Goal: Use online tool/utility: Utilize a website feature to perform a specific function

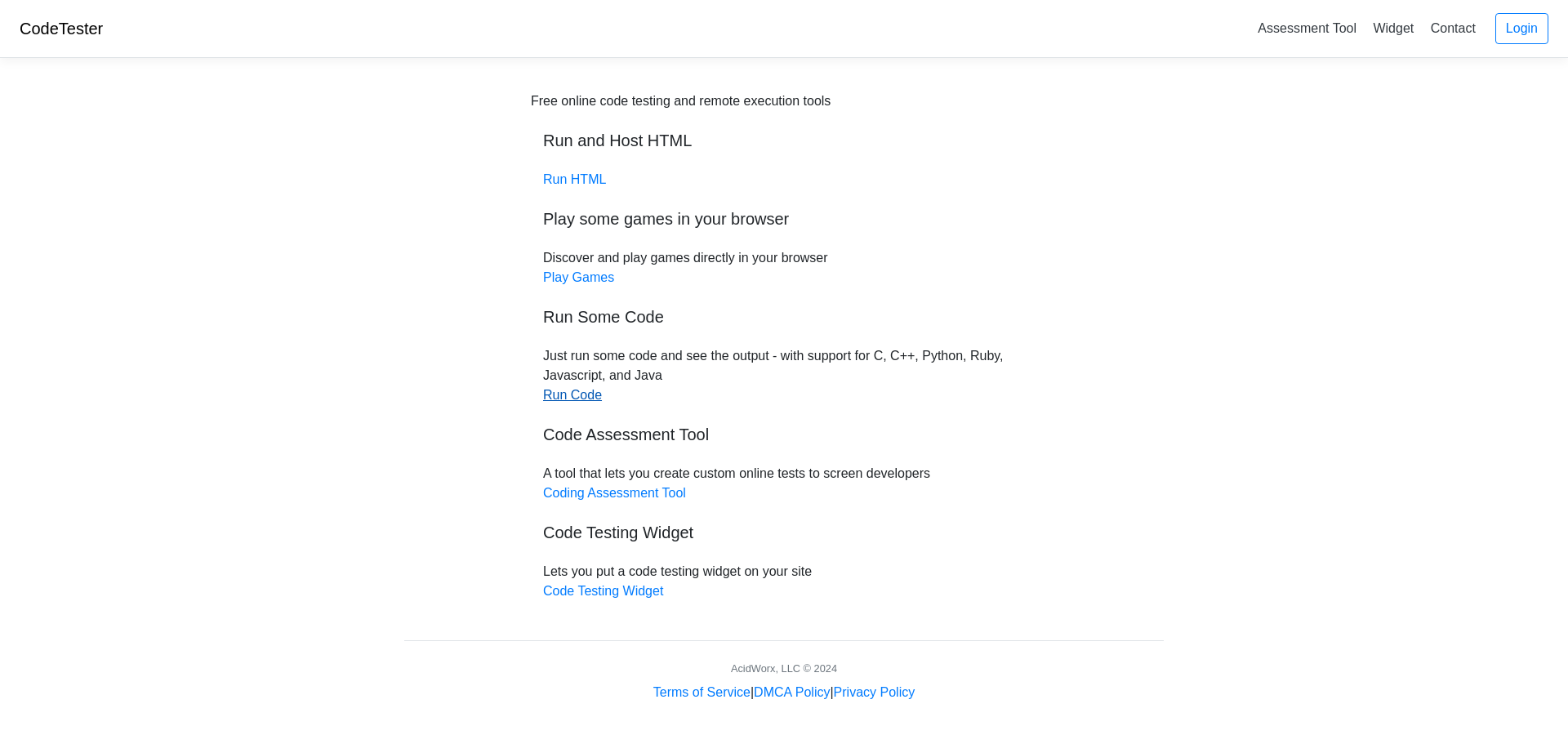
click at [564, 401] on link "Run Code" at bounding box center [572, 395] width 58 height 14
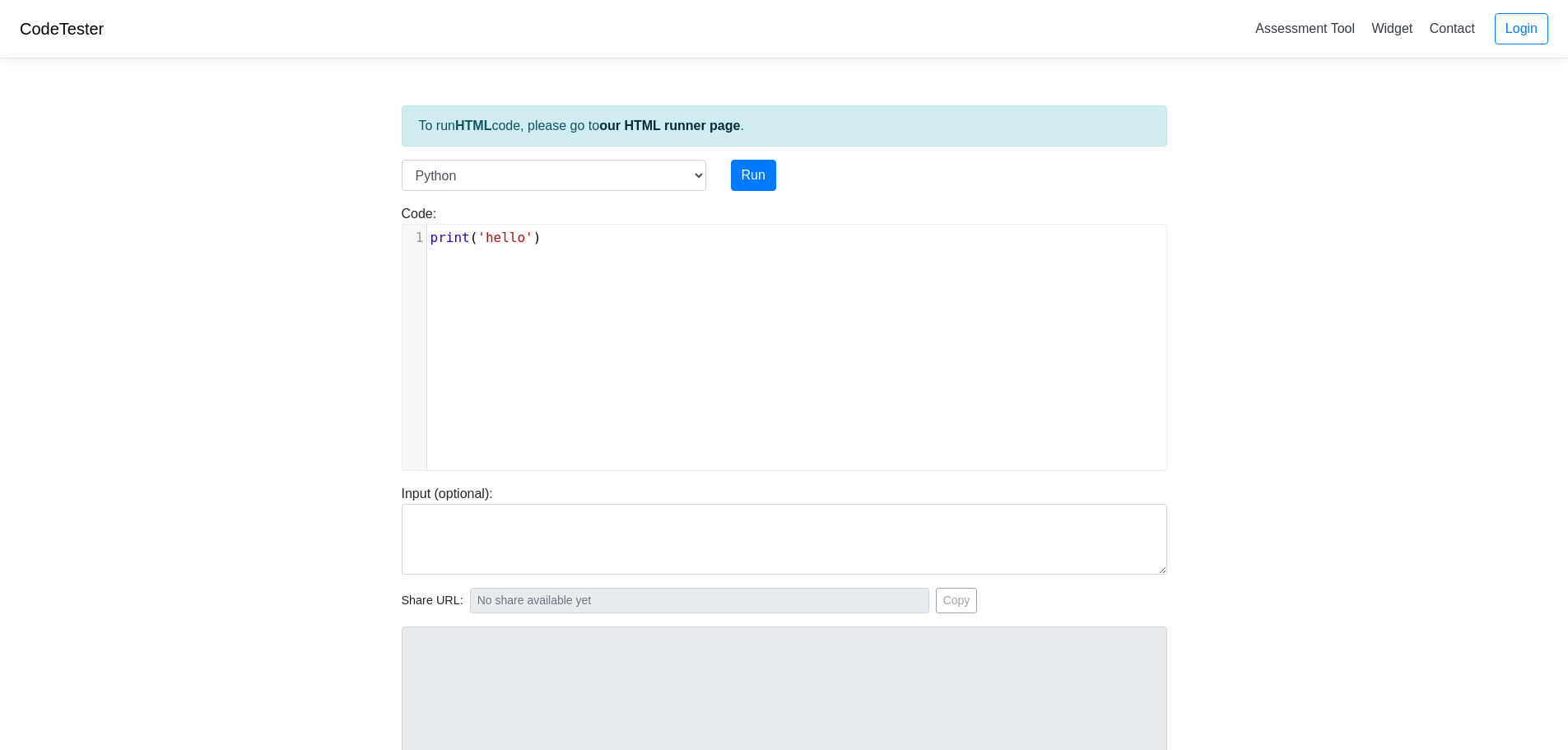
click at [588, 262] on div "xxxxxxxxxx 1 print ( 'hello' )" at bounding box center [797, 359] width 789 height 270
click at [568, 241] on pre "print ( 'hello' )" at bounding box center [803, 238] width 752 height 20
click at [567, 241] on pre "print ( 'hello' )" at bounding box center [803, 238] width 752 height 20
type textarea "print('hello')"
click at [567, 241] on pre "print ( 'hello' )" at bounding box center [803, 238] width 752 height 20
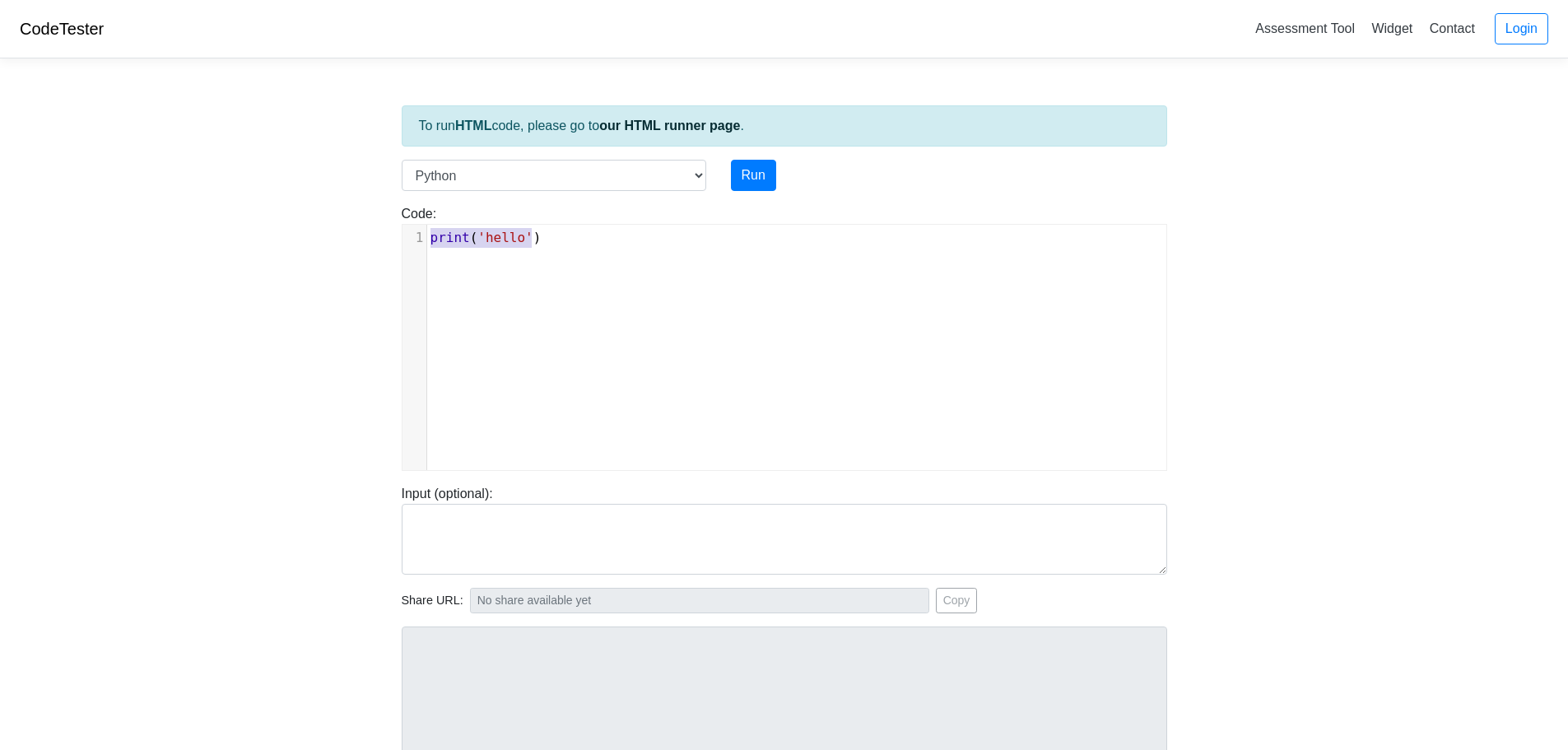
click at [567, 241] on pre "print ( 'hello' )" at bounding box center [803, 238] width 752 height 20
type textarea "print('hello')"
click at [567, 241] on pre "print ( 'hello' )" at bounding box center [803, 238] width 752 height 20
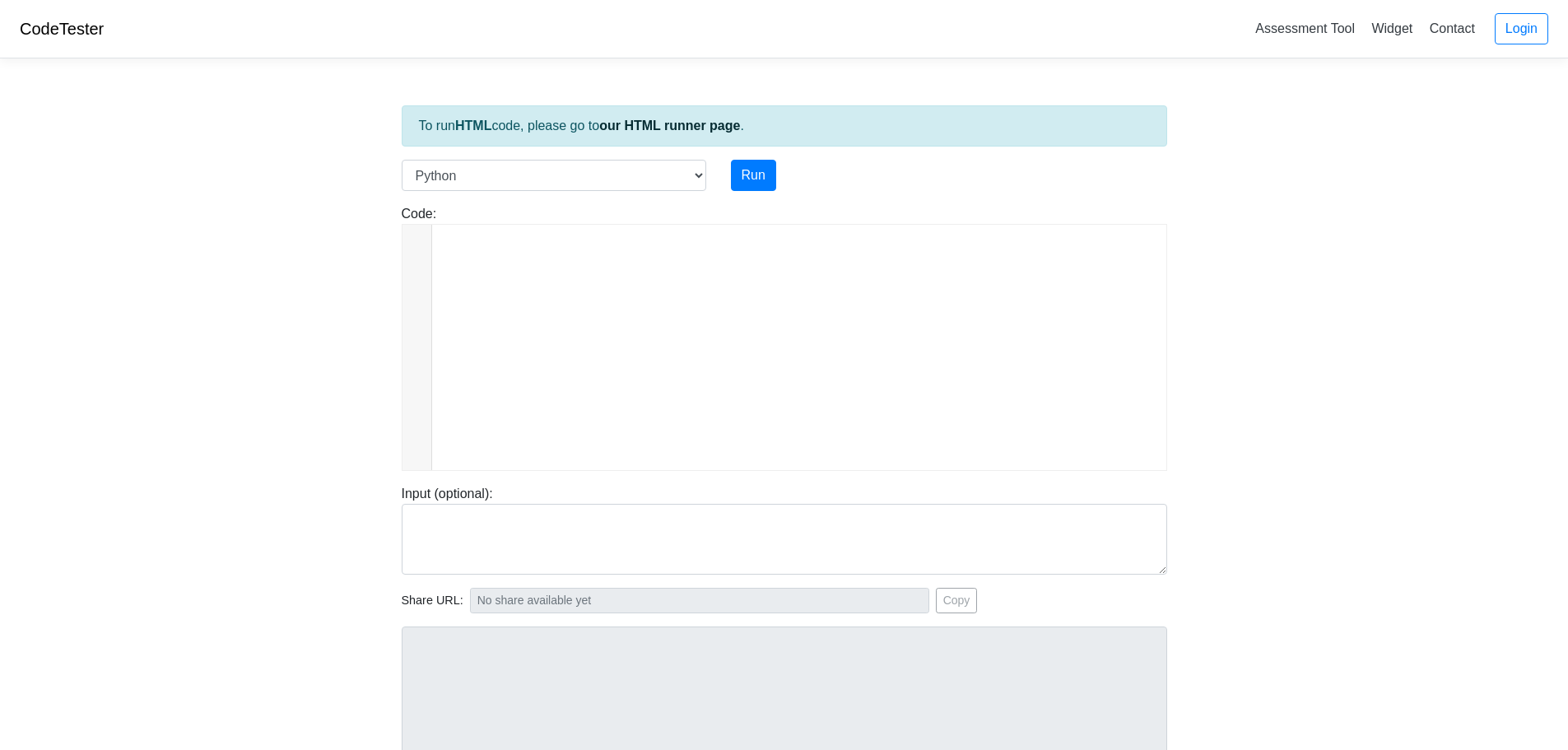
scroll to position [1828, 0]
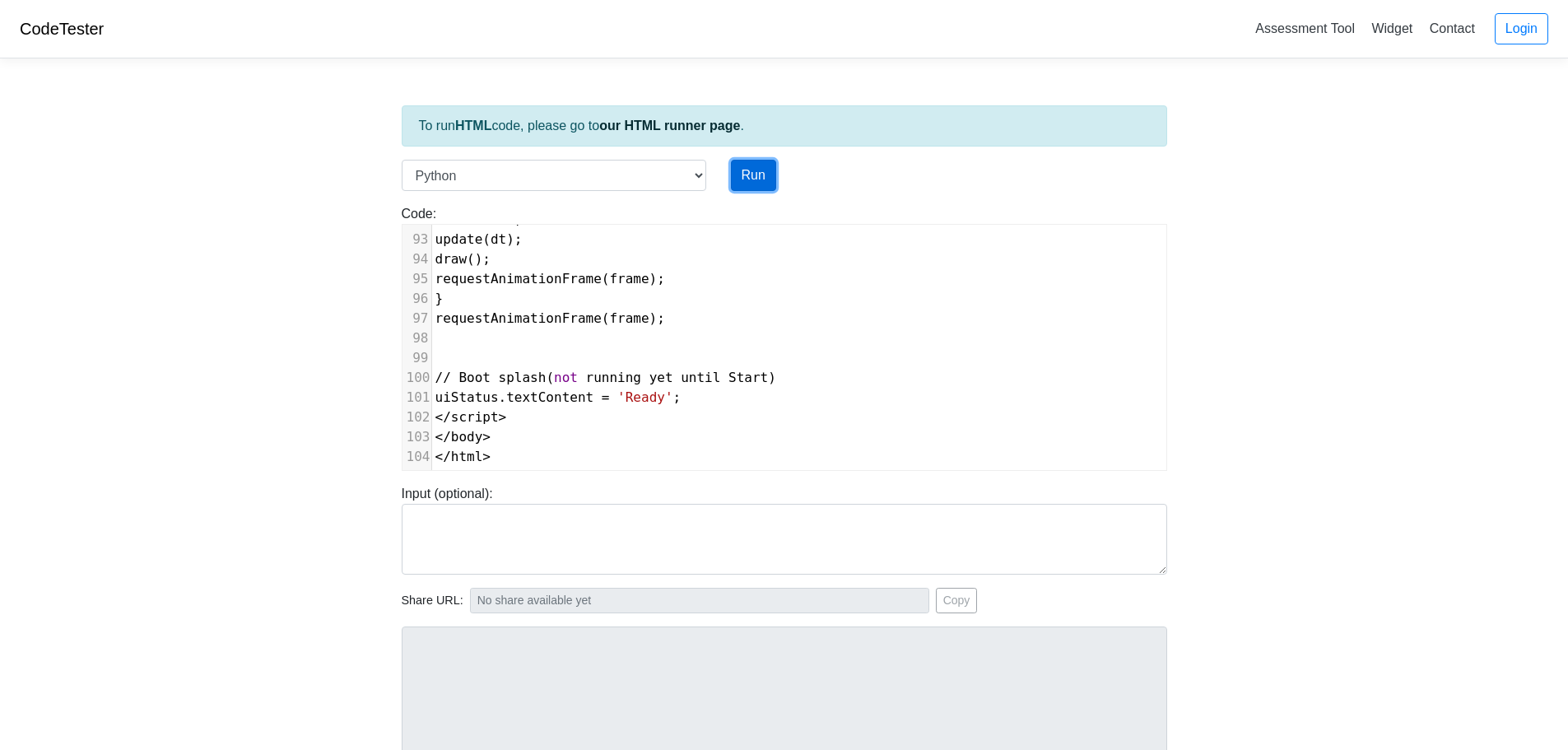
click at [758, 168] on button "Run" at bounding box center [754, 175] width 45 height 31
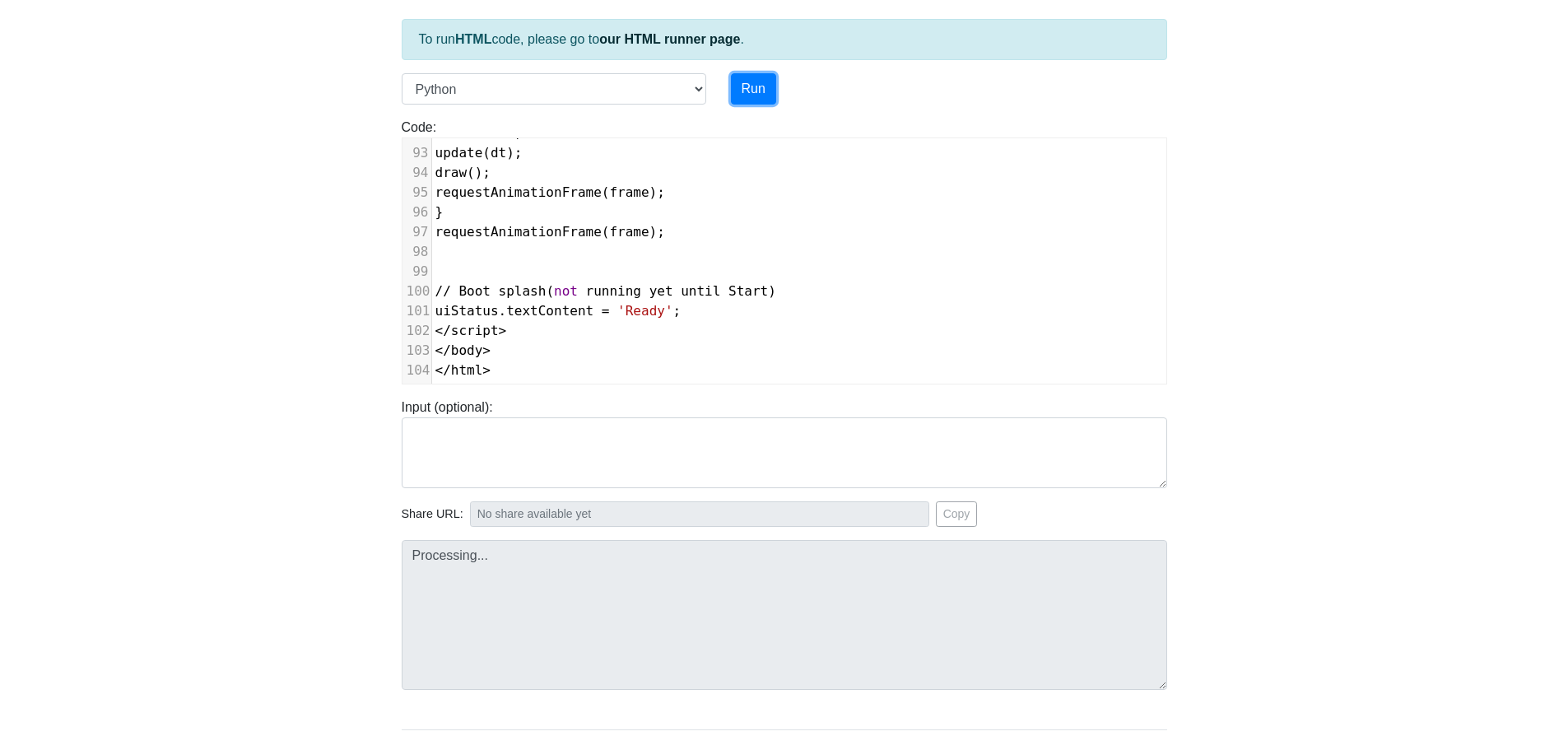
scroll to position [168, 0]
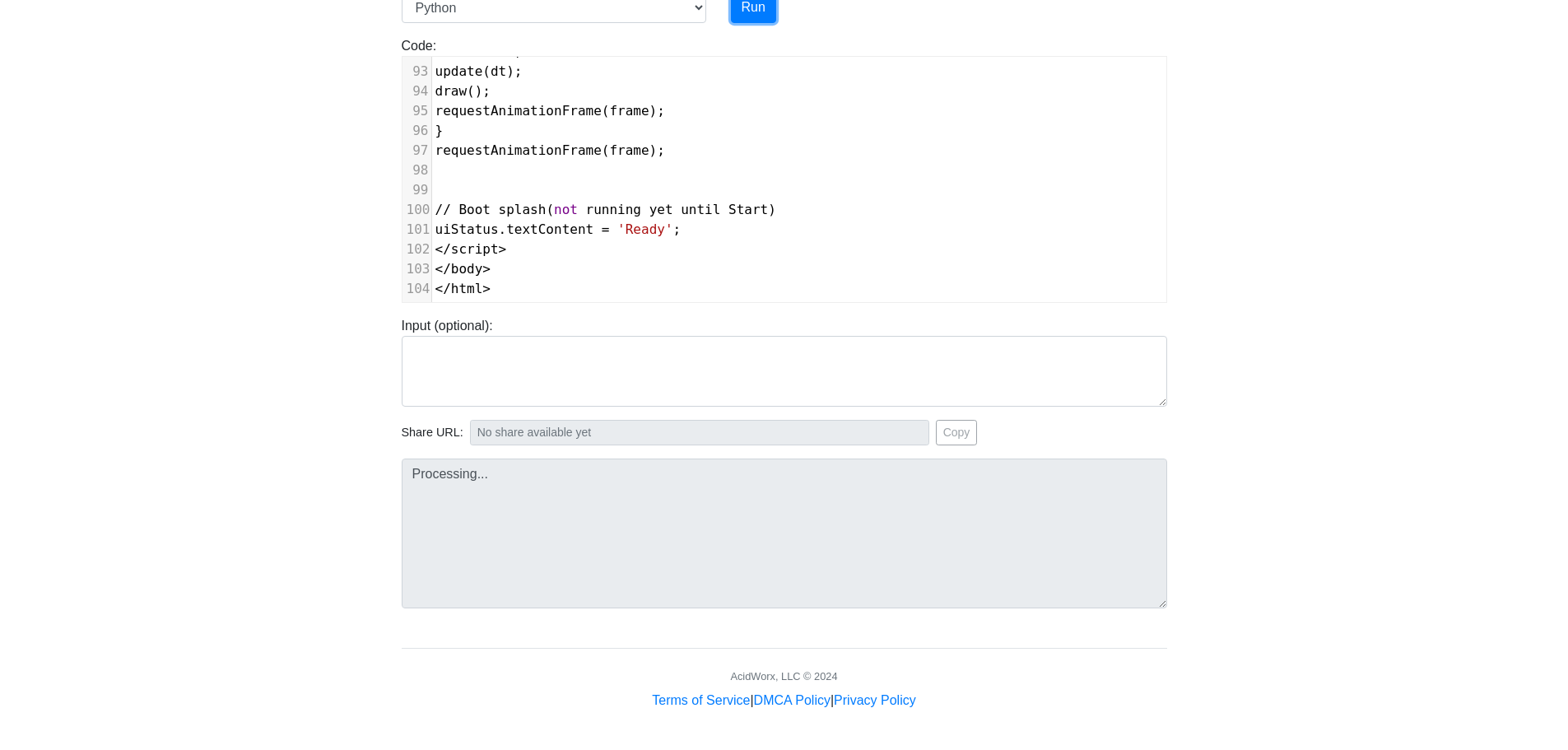
type input "[URL][DOMAIN_NAME]"
type textarea "Submission status: Runtime Error (NZEC) Stderr: File "script.py", line 1 <!DOCT…"
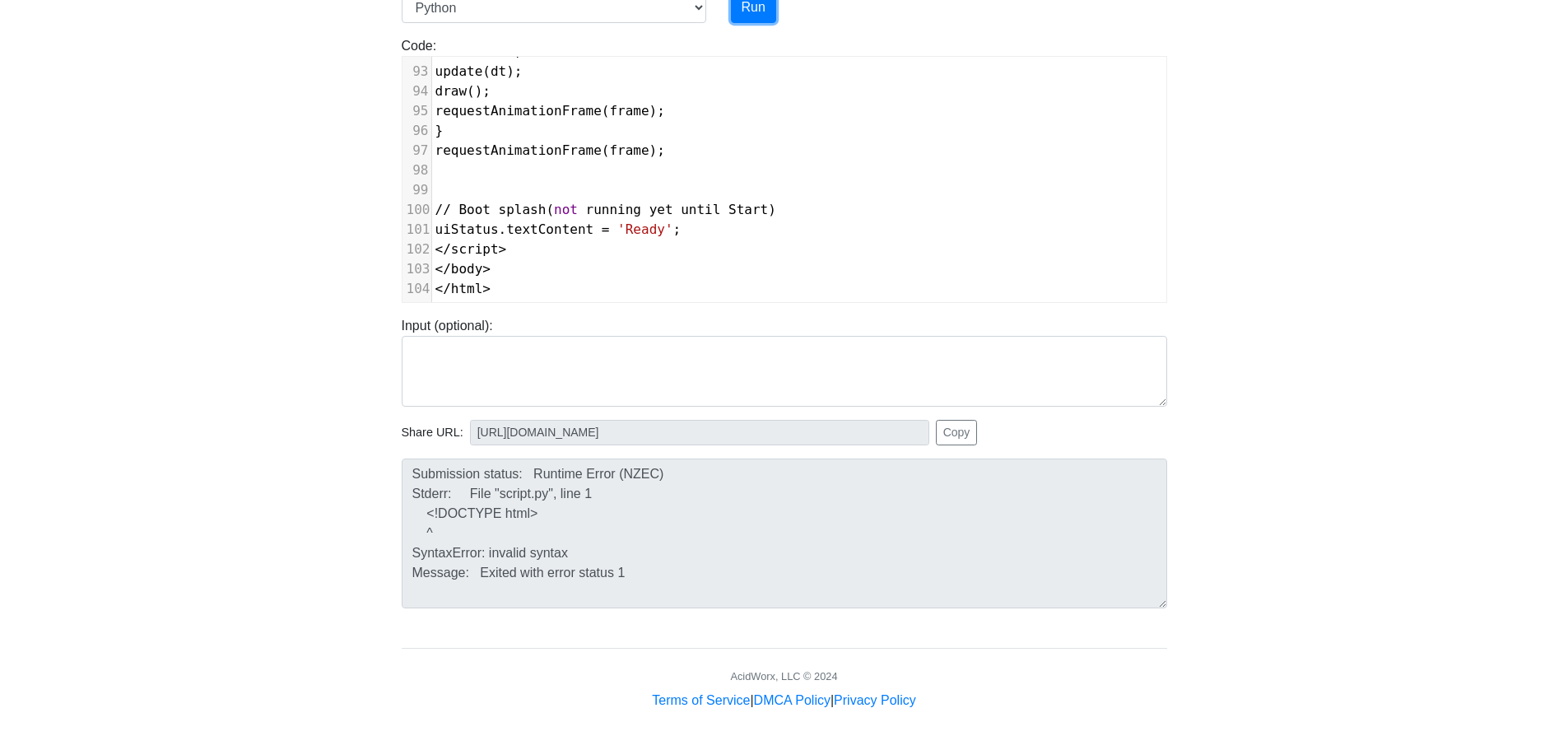
scroll to position [0, 0]
click at [957, 428] on button "Copy" at bounding box center [956, 432] width 42 height 25
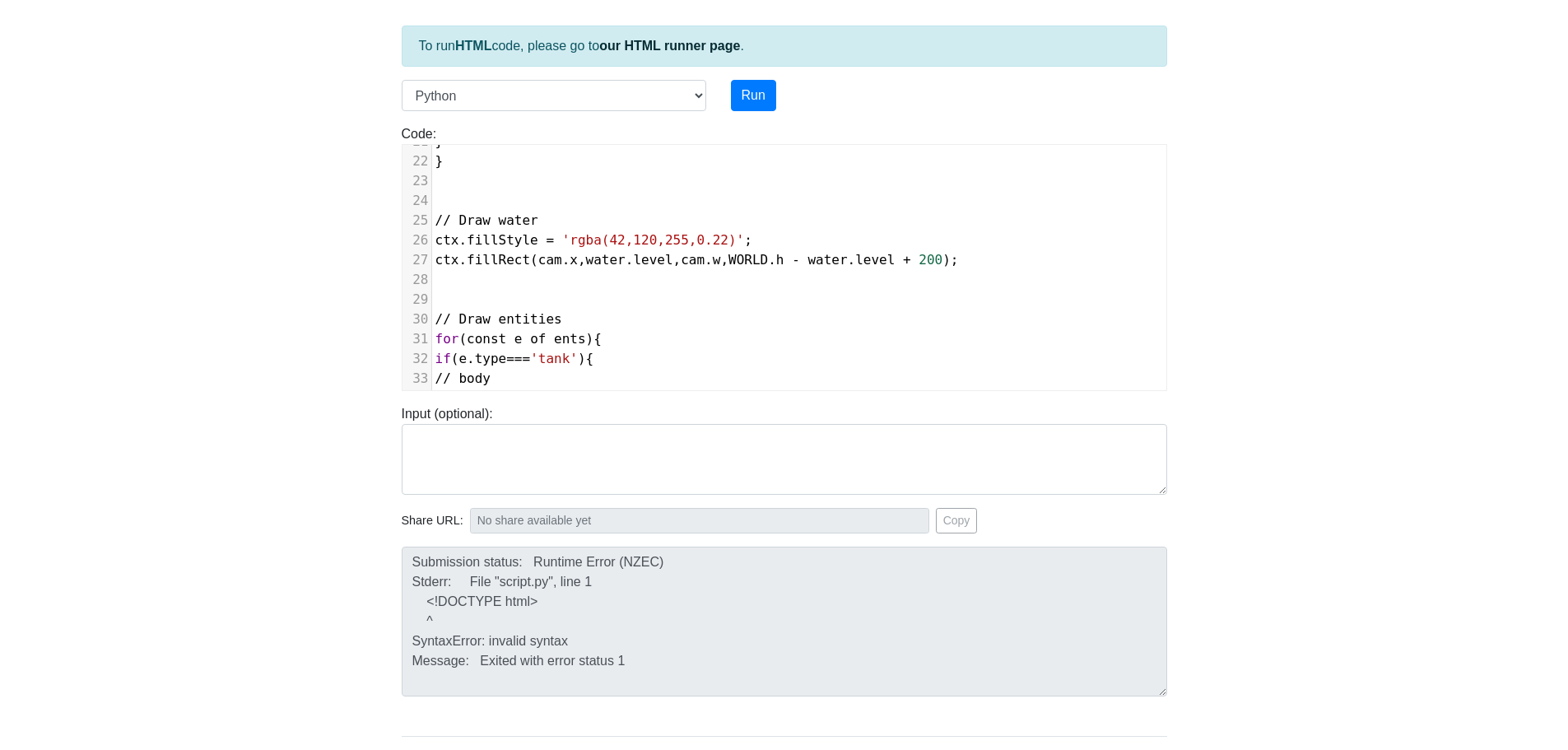
scroll to position [168, 0]
